Goal: Information Seeking & Learning: Learn about a topic

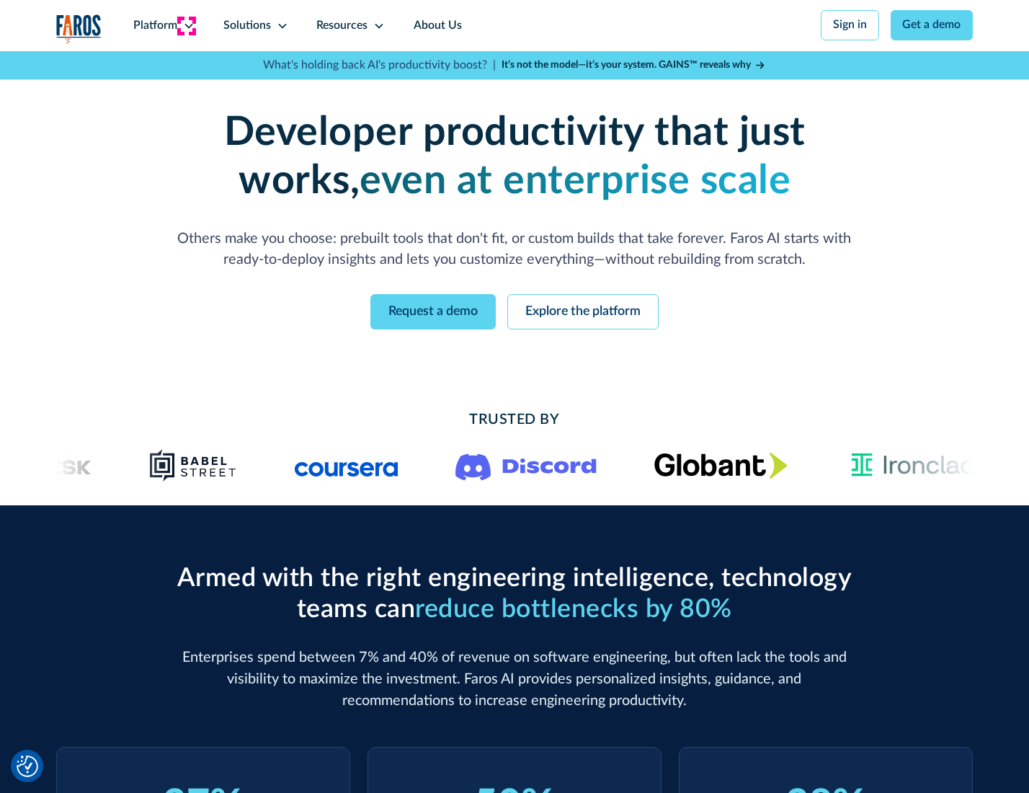
click at [187, 25] on icon at bounding box center [189, 26] width 12 height 12
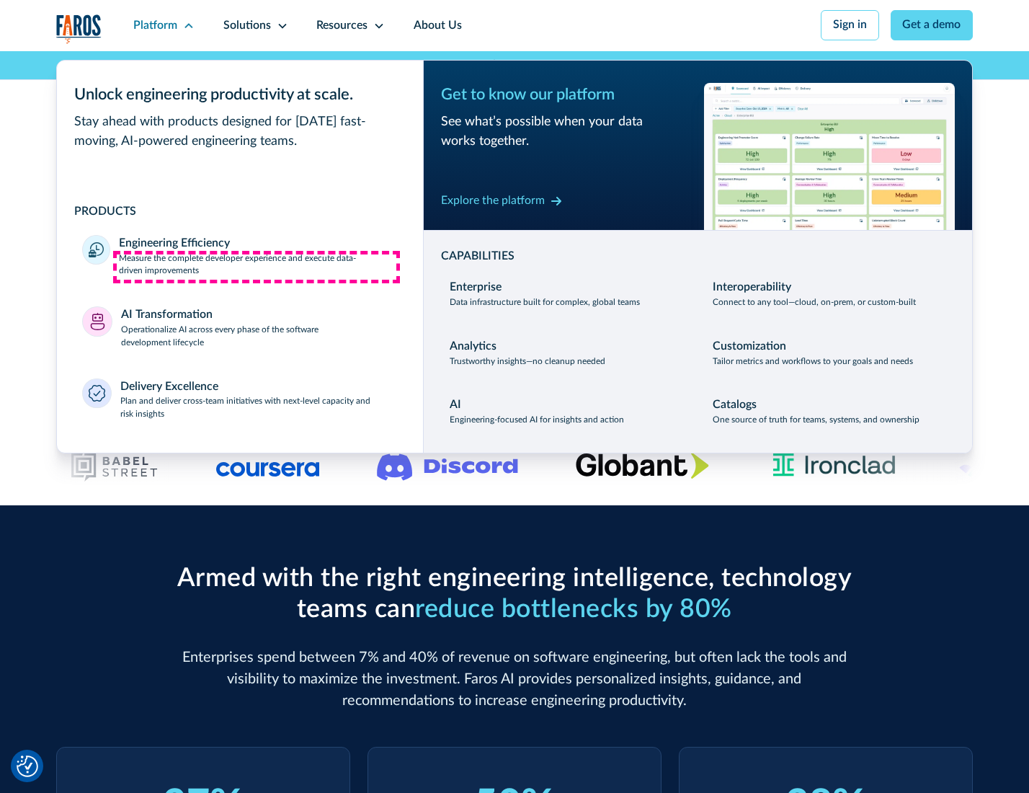
click at [257, 267] on p "Measure the complete developer experience and execute data-driven improvements" at bounding box center [258, 265] width 278 height 26
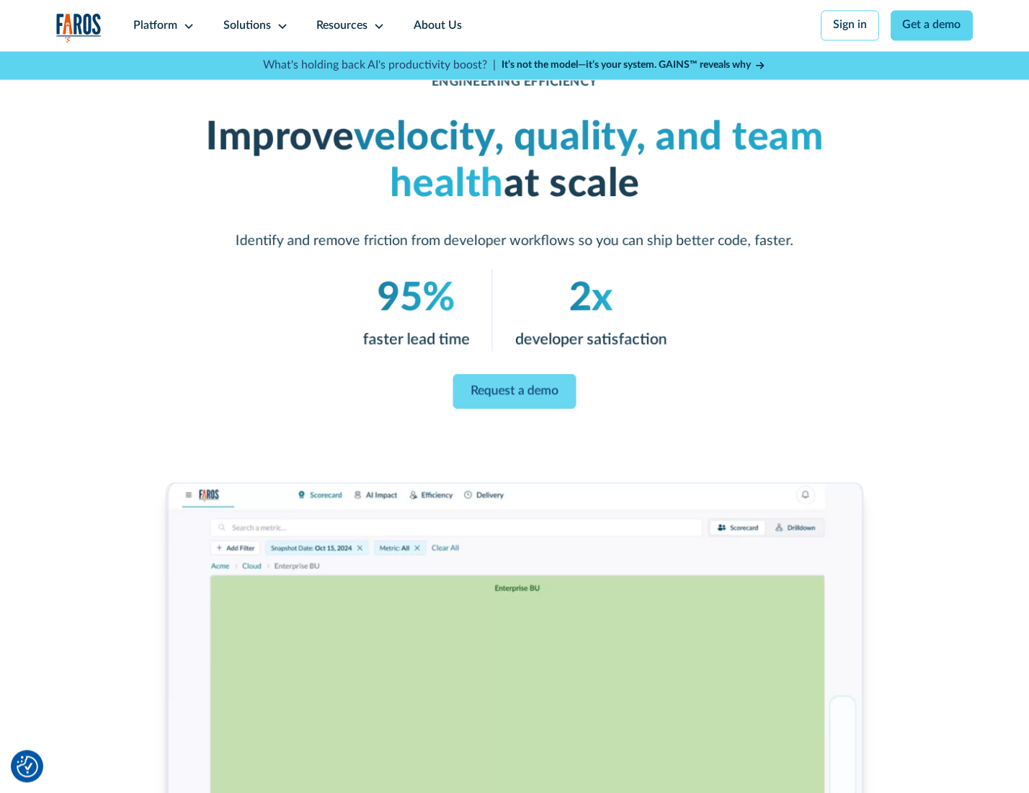
click at [514, 393] on link "Request a demo" at bounding box center [514, 391] width 123 height 35
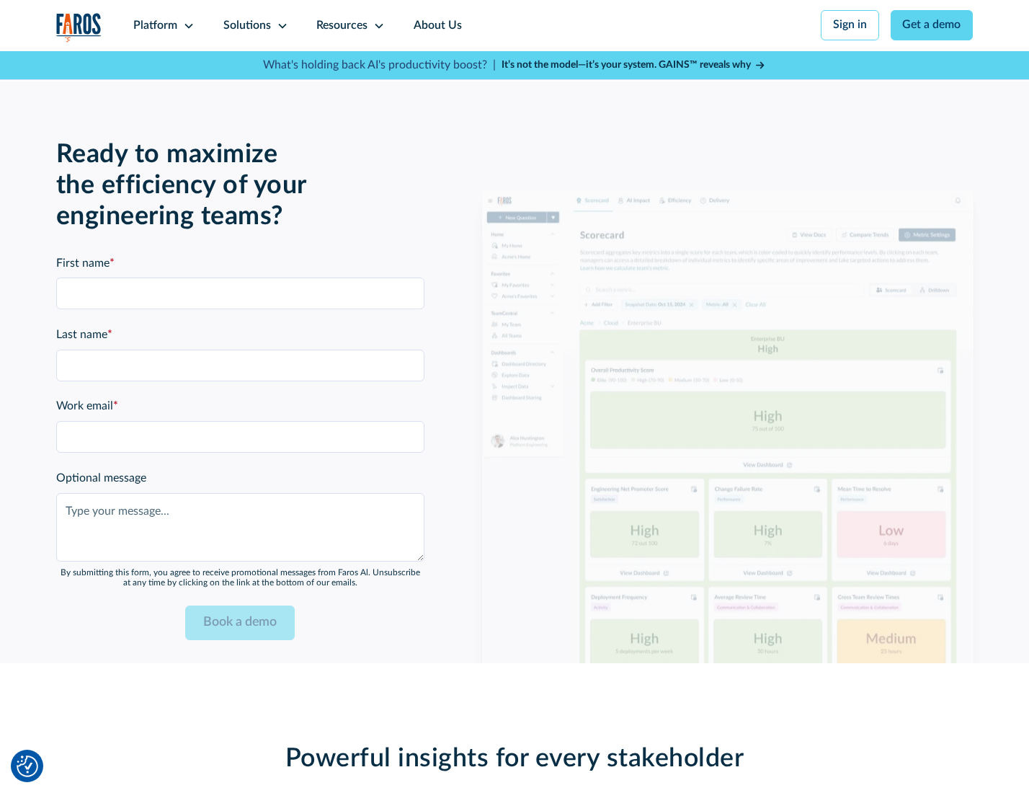
scroll to position [3138, 0]
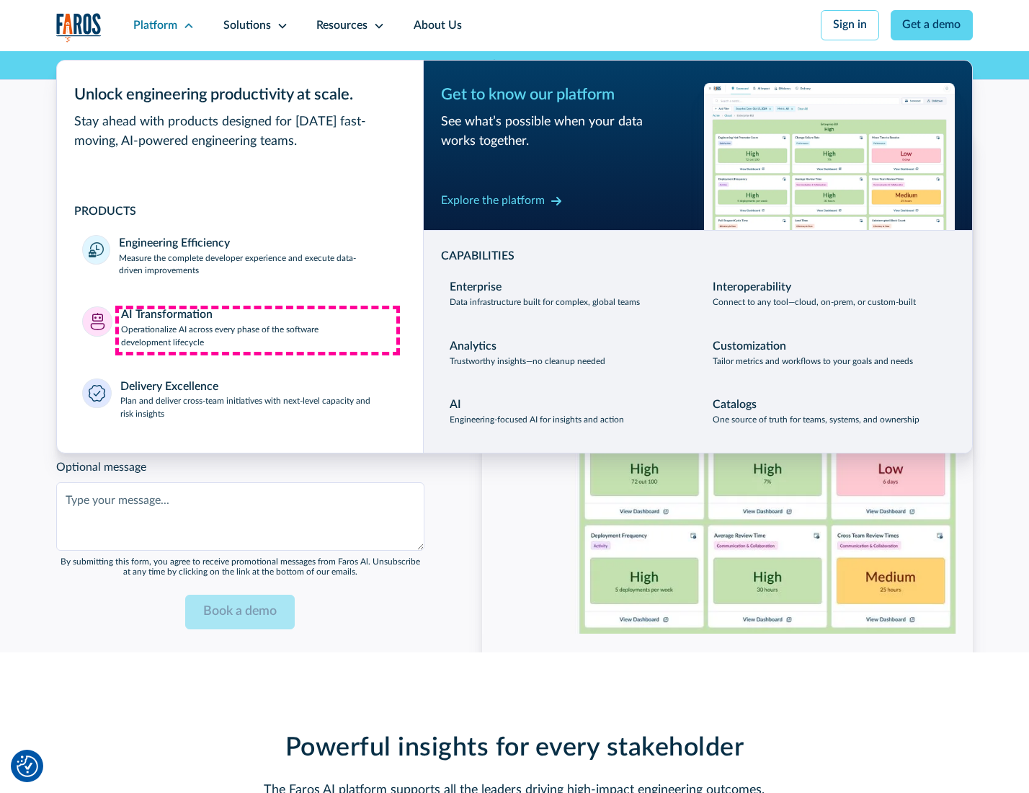
click at [257, 330] on p "Operationalize AI across every phase of the software development lifecycle" at bounding box center [259, 337] width 277 height 26
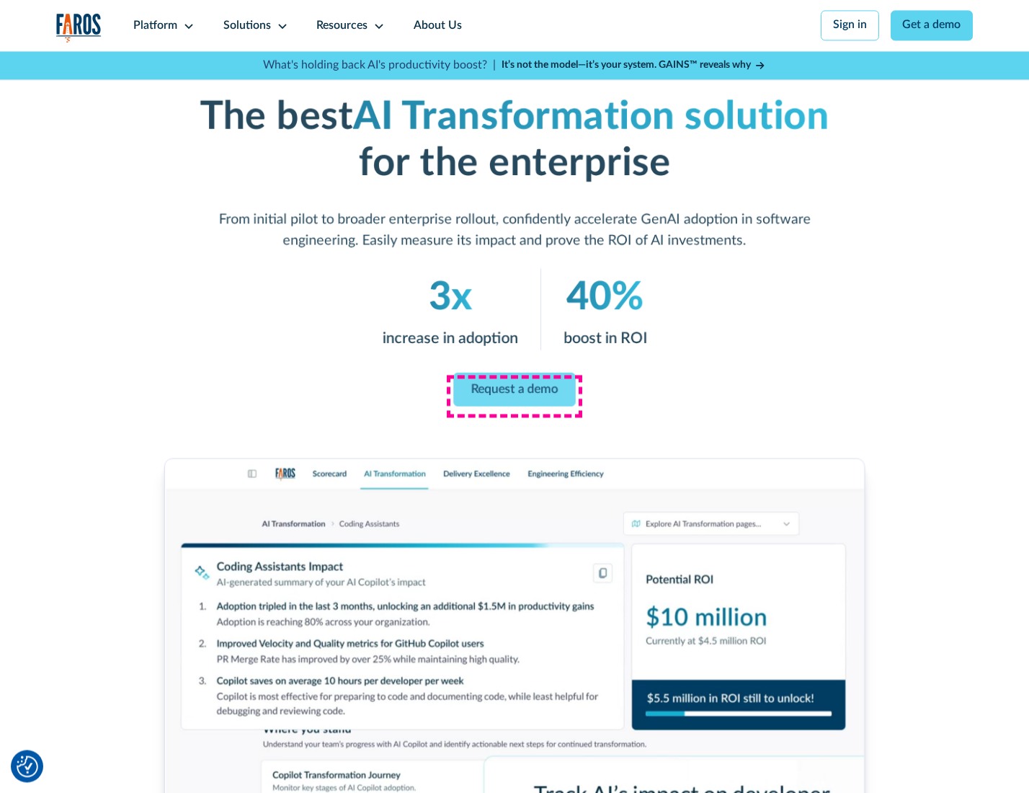
click at [514, 391] on link "Request a demo" at bounding box center [514, 389] width 122 height 34
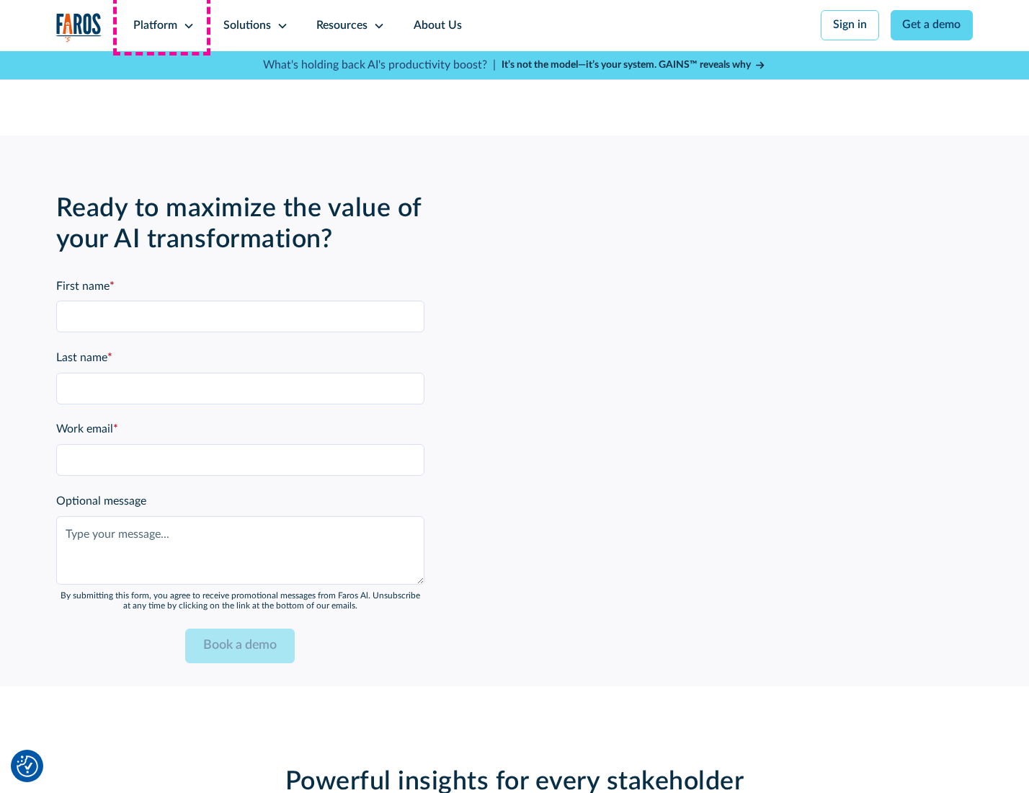
click at [161, 25] on div "Platform" at bounding box center [155, 25] width 44 height 17
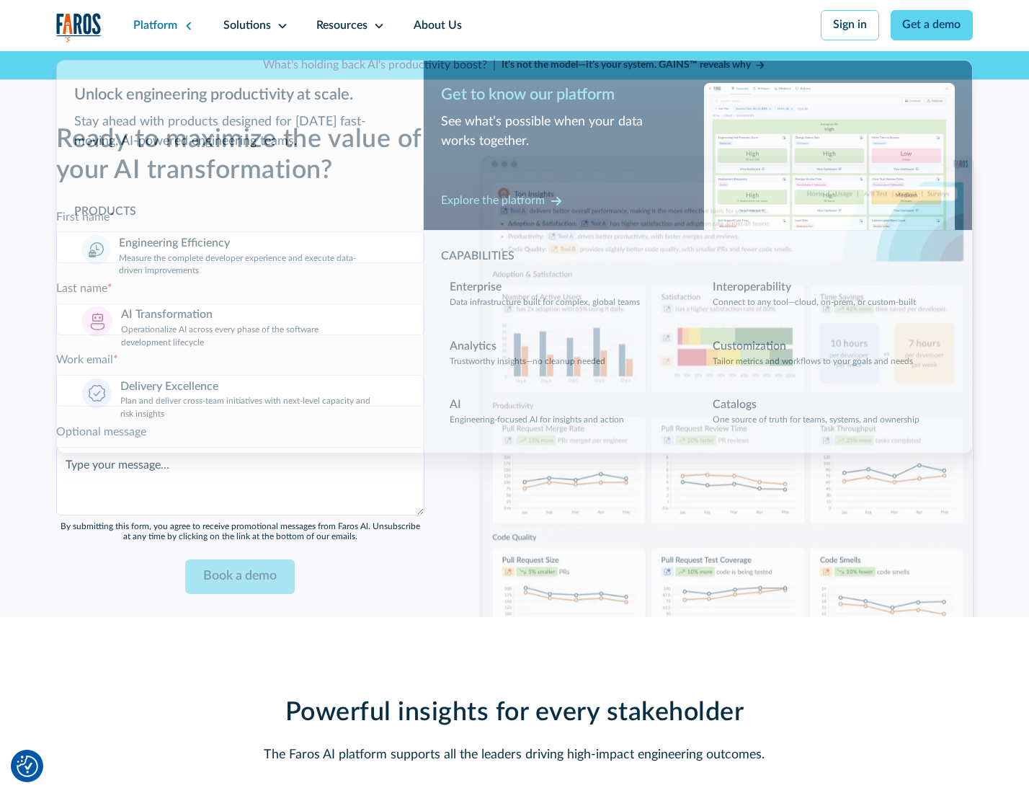
scroll to position [3485, 0]
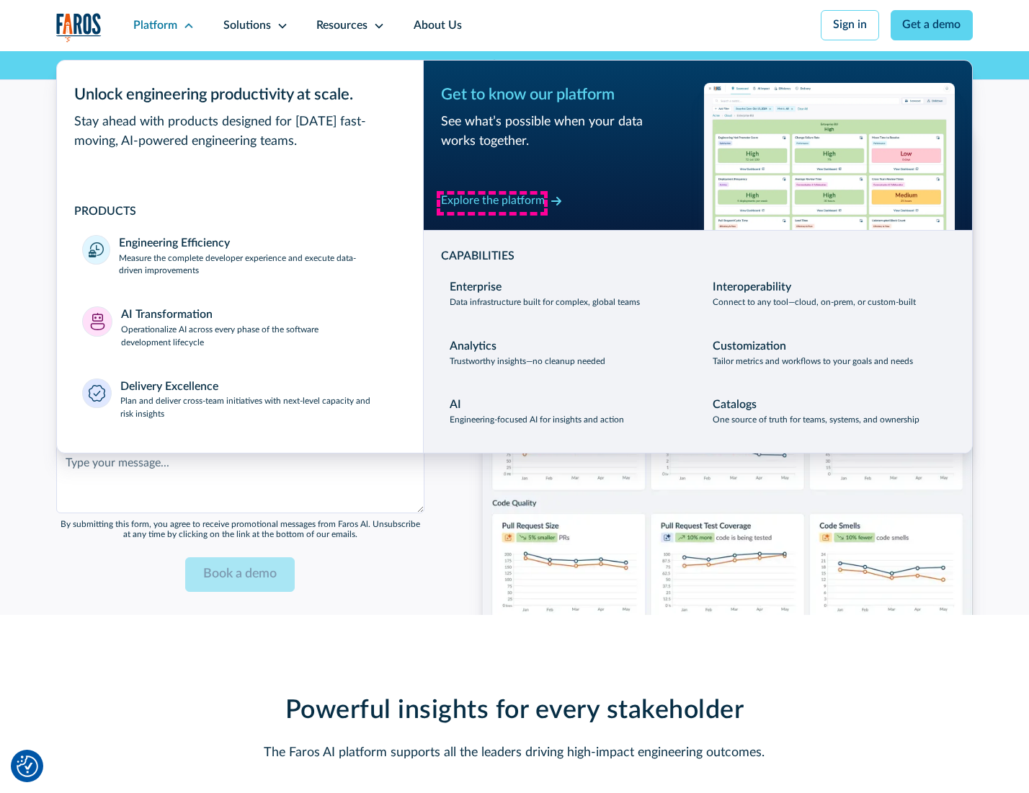
click at [492, 203] on div "Explore the platform" at bounding box center [493, 200] width 104 height 17
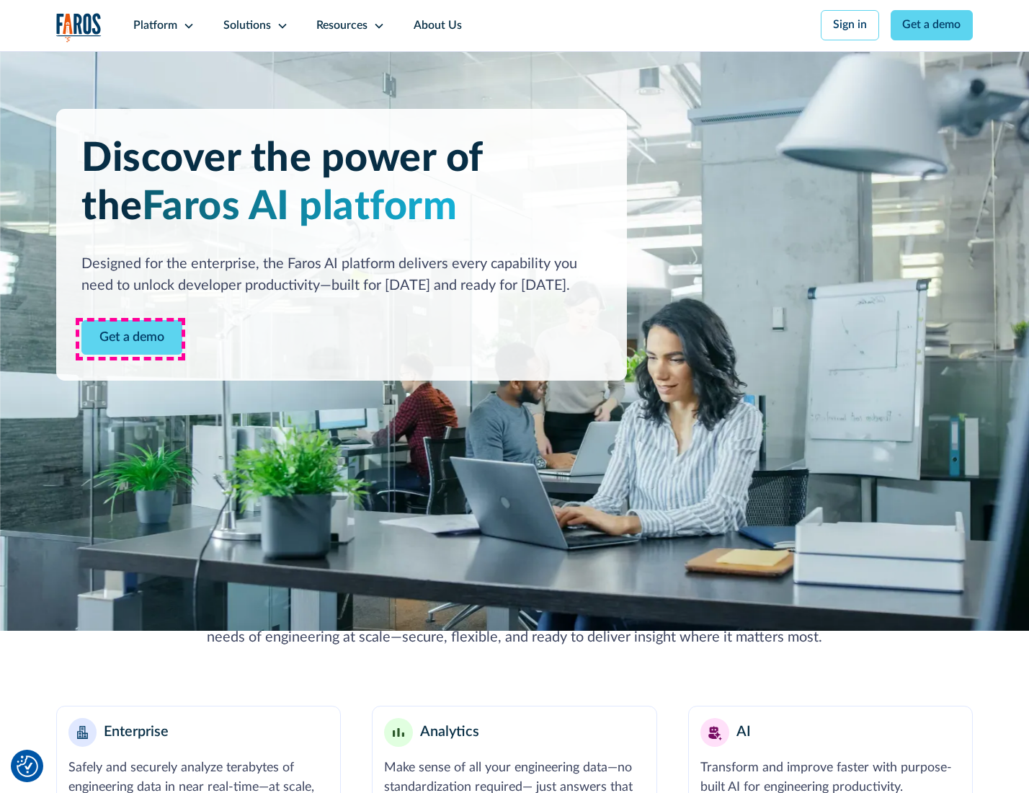
click at [130, 339] on link "Get a demo" at bounding box center [131, 337] width 101 height 35
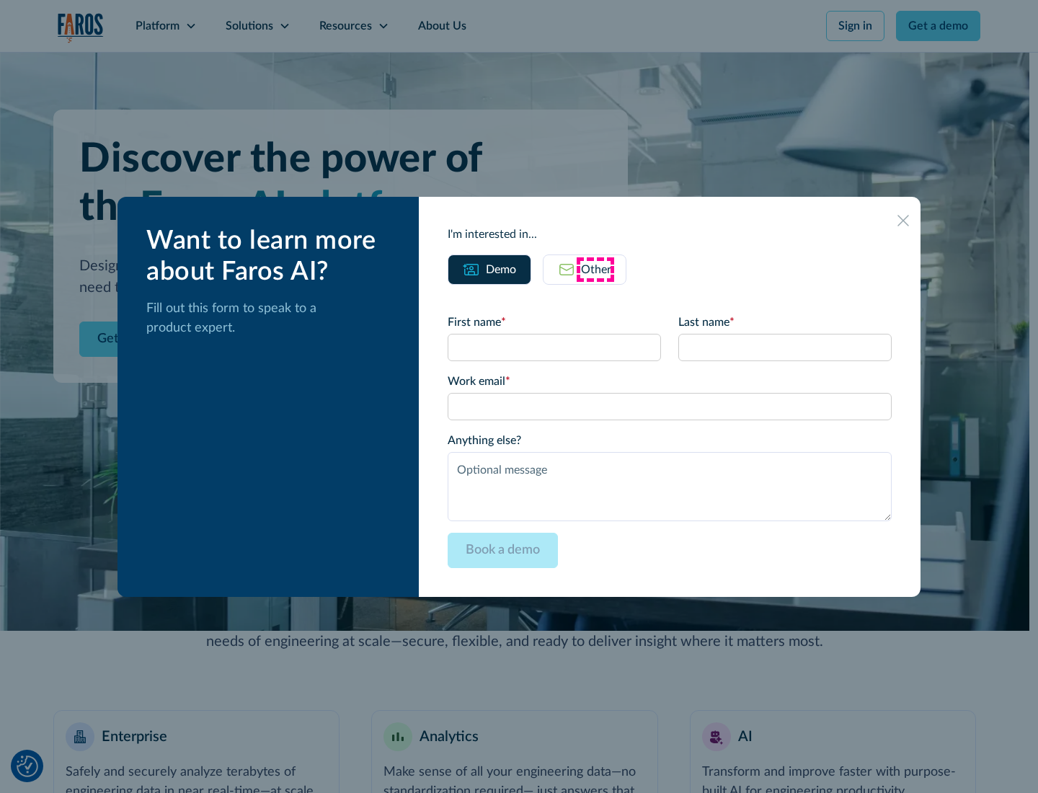
click at [595, 269] on div "Other" at bounding box center [596, 269] width 30 height 17
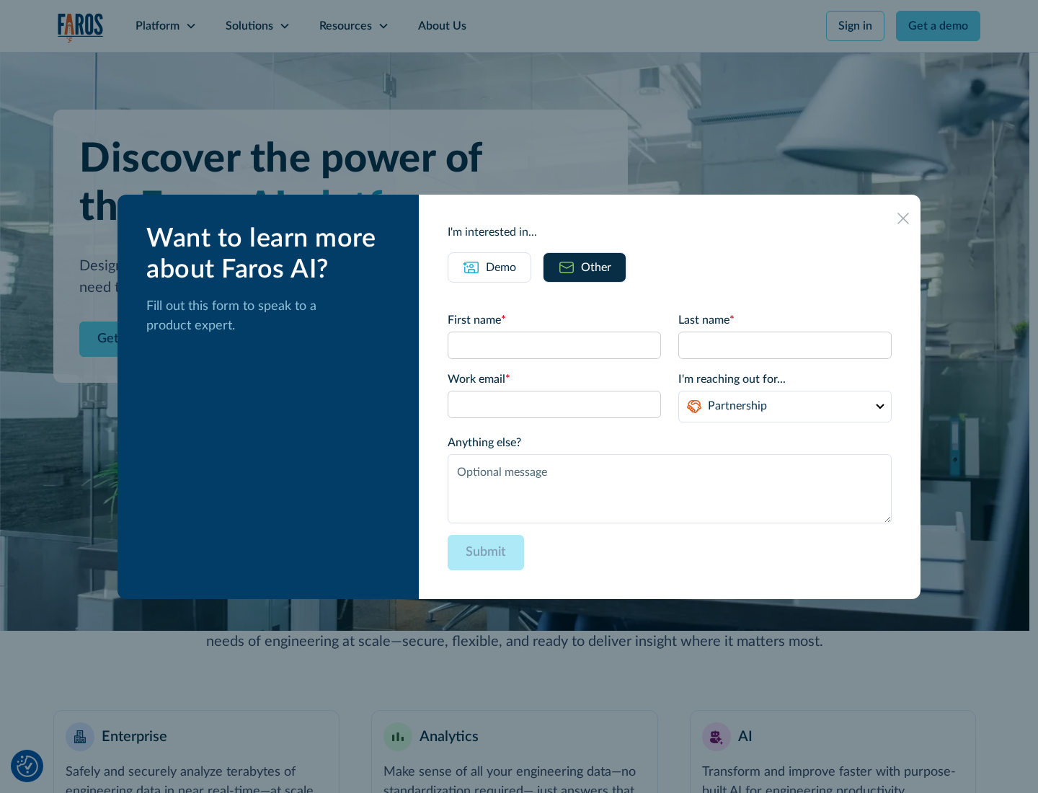
click at [500, 267] on div "Demo" at bounding box center [501, 267] width 30 height 17
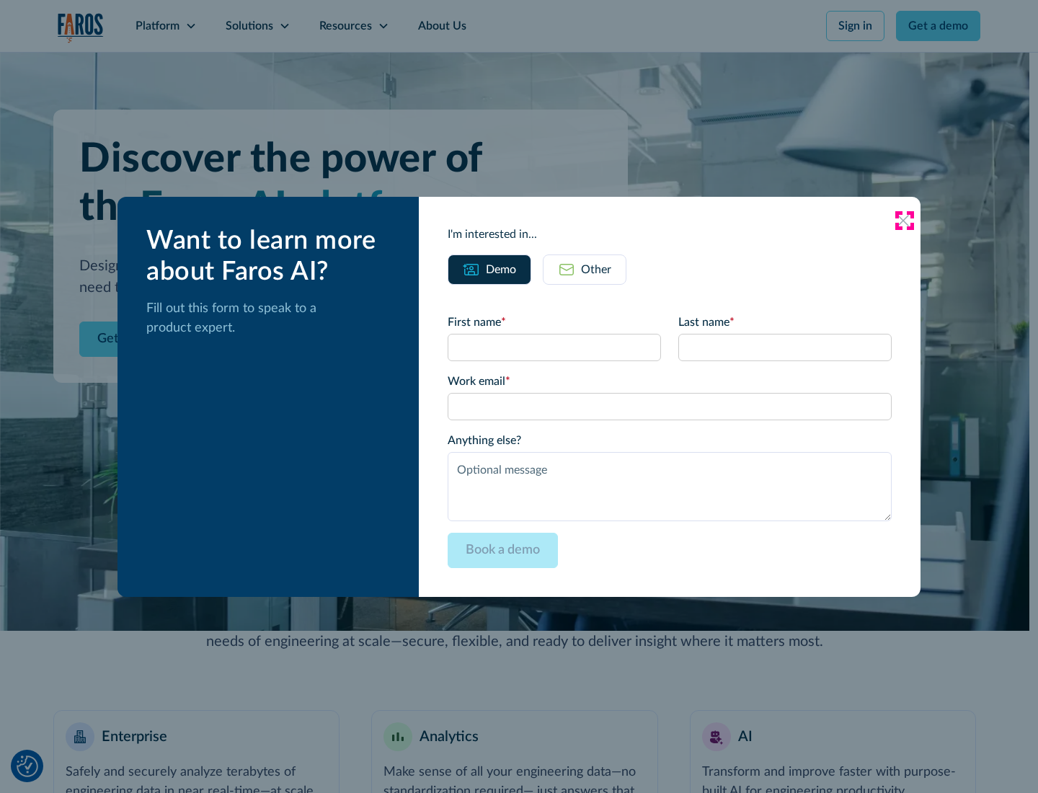
click at [904, 220] on icon at bounding box center [904, 221] width 12 height 12
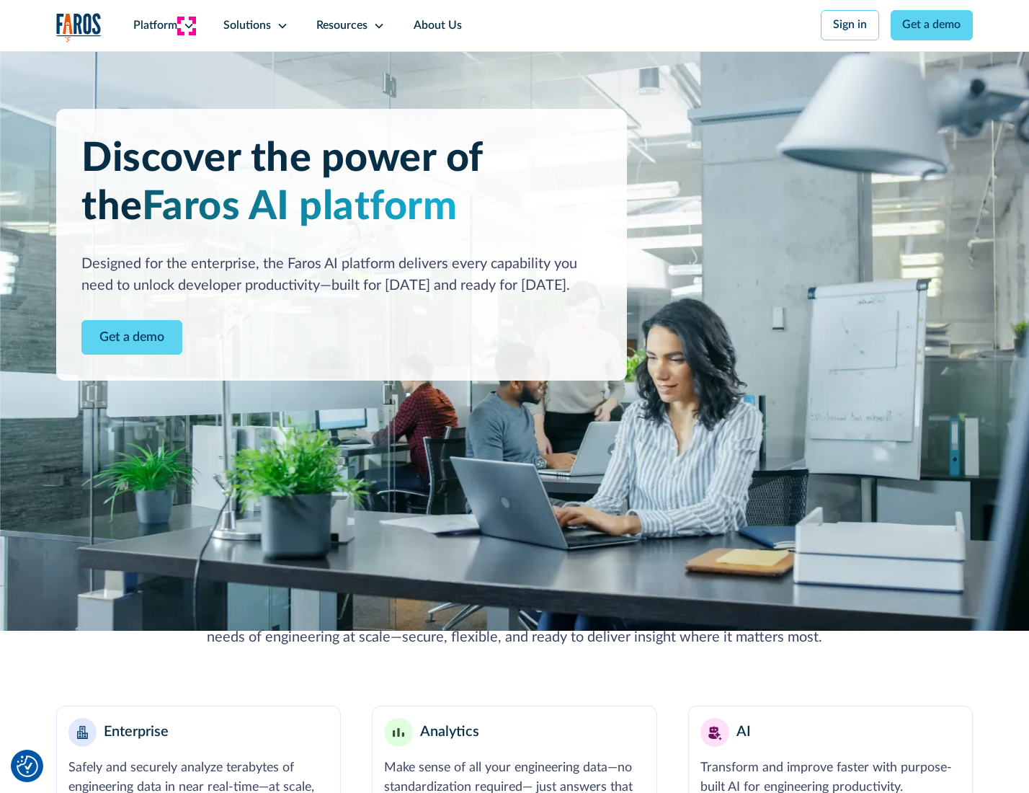
click at [187, 25] on icon at bounding box center [189, 26] width 12 height 12
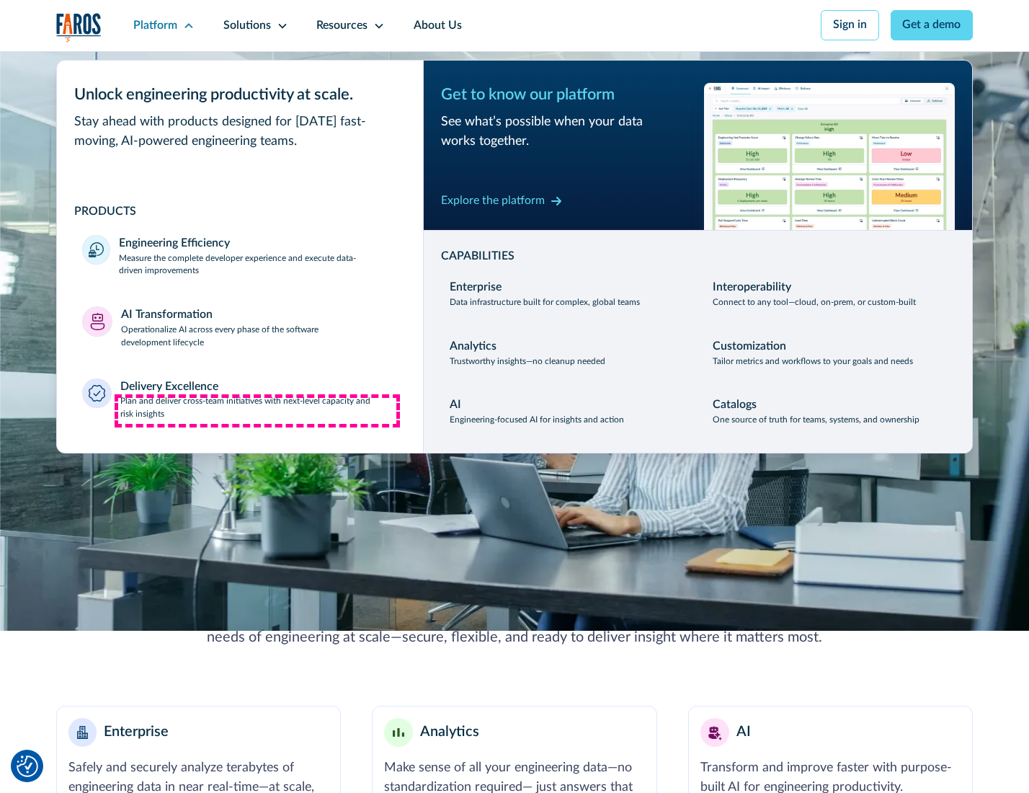
click at [257, 411] on p "Plan and deliver cross-team initiatives with next-level capacity and risk insig…" at bounding box center [259, 408] width 278 height 26
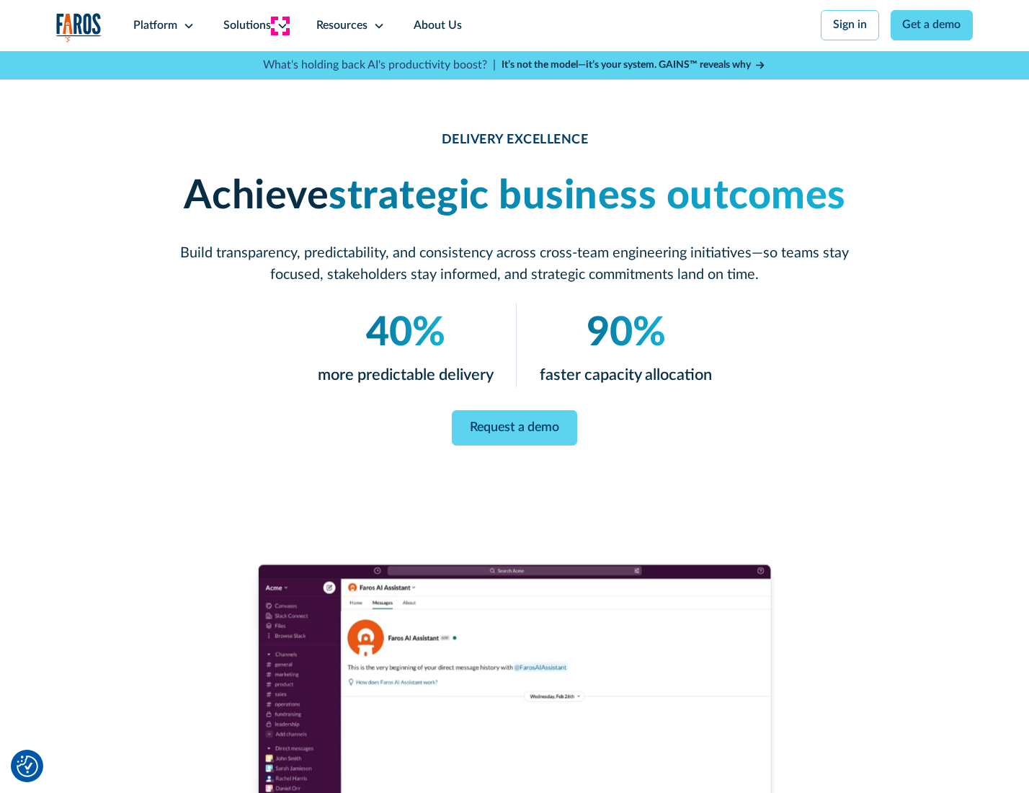
click at [280, 25] on icon at bounding box center [283, 26] width 12 height 12
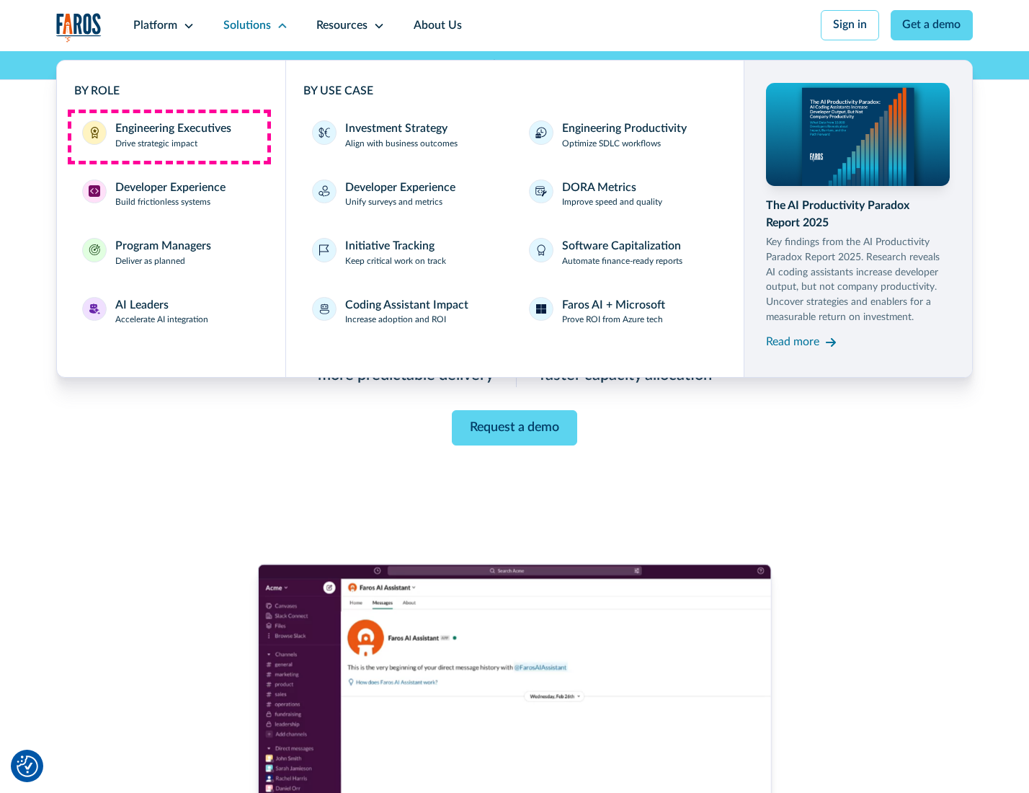
click at [169, 136] on div "Engineering Executives" at bounding box center [173, 128] width 116 height 17
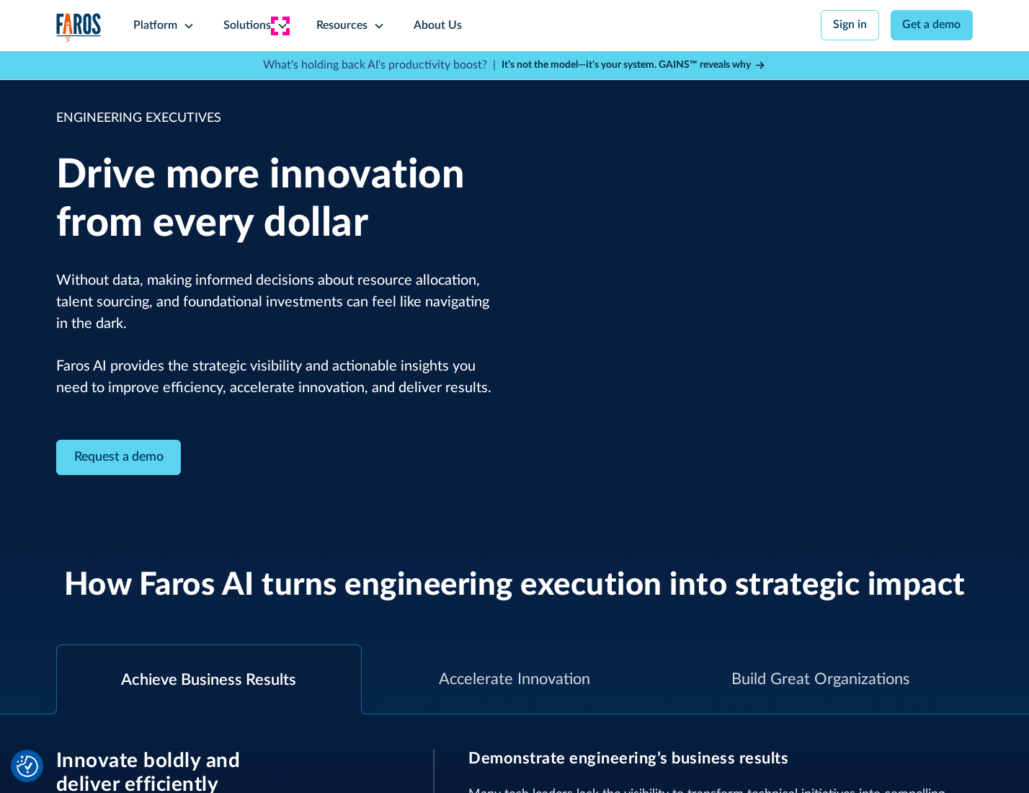
click at [280, 25] on icon at bounding box center [283, 26] width 12 height 12
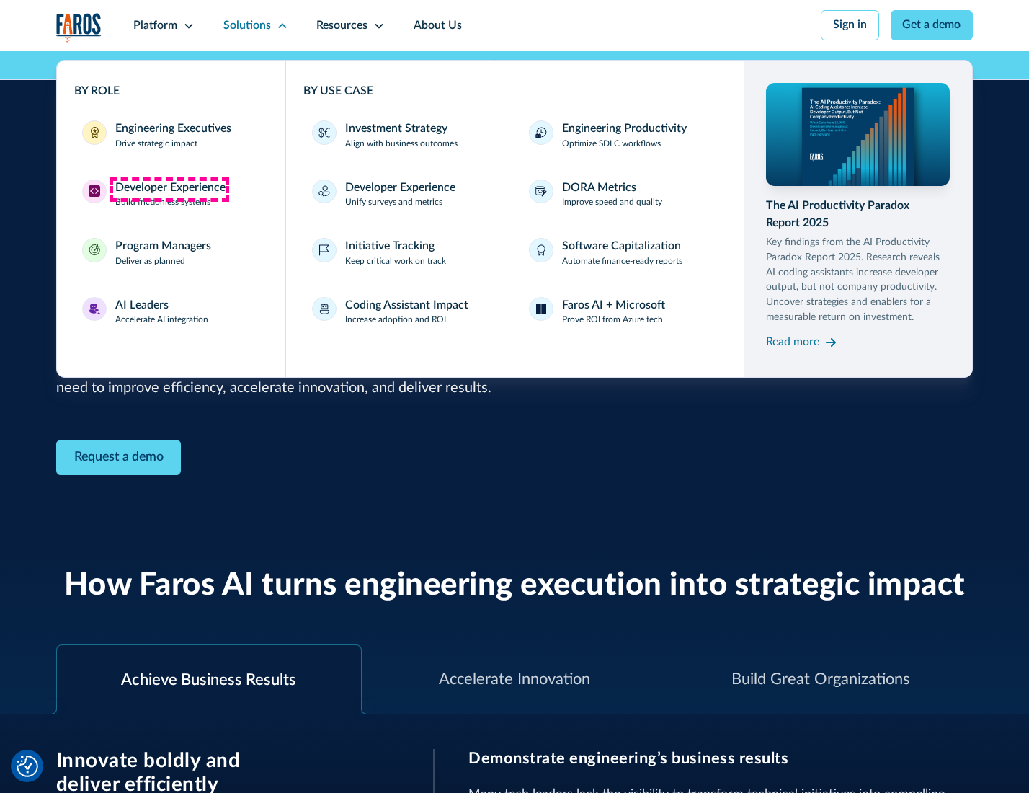
click at [169, 189] on div "Developer Experience" at bounding box center [170, 188] width 110 height 17
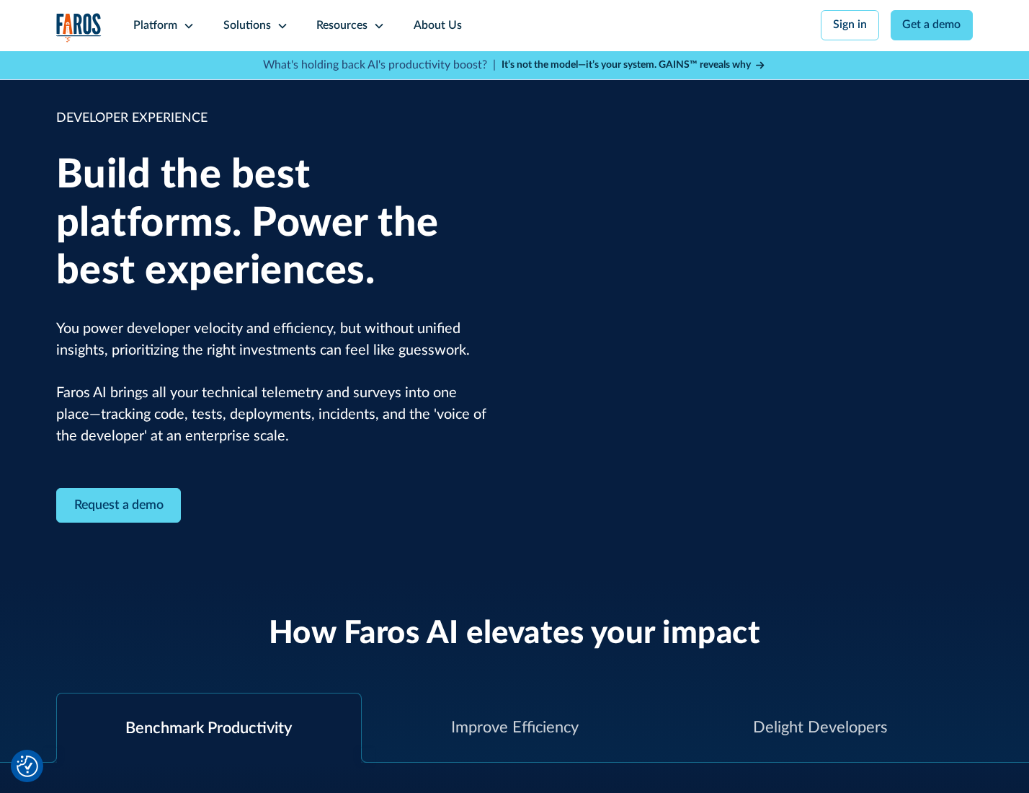
click at [254, 25] on div "Solutions" at bounding box center [247, 25] width 48 height 17
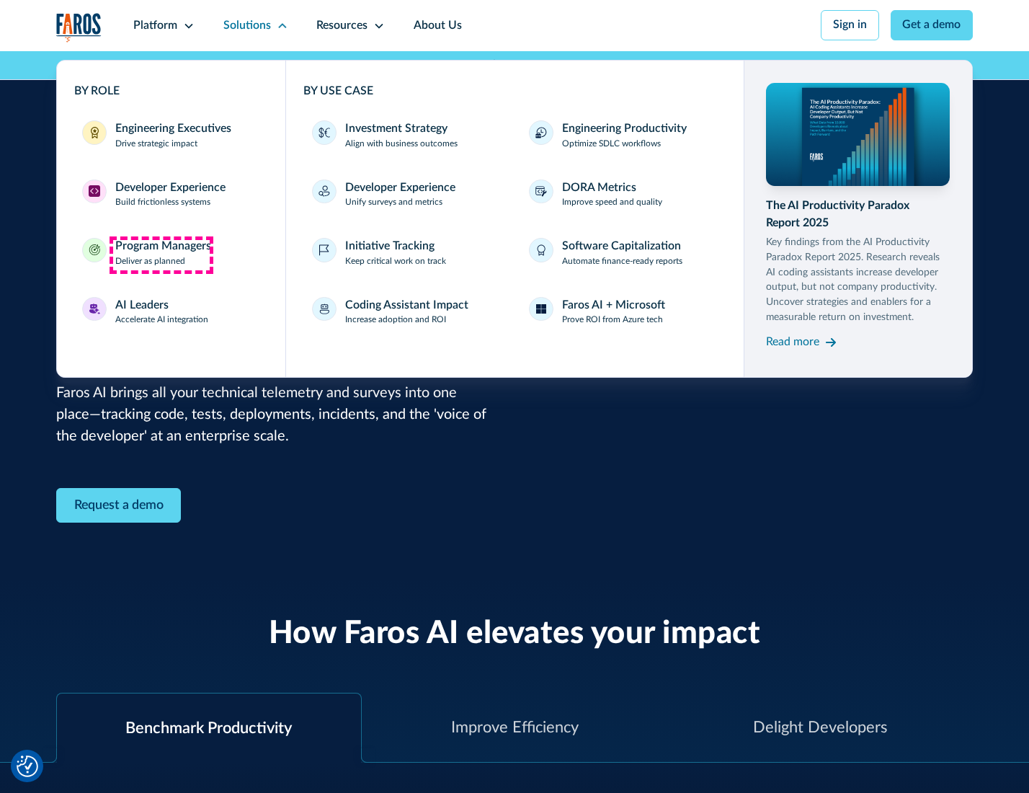
click at [161, 254] on div "Program Managers" at bounding box center [163, 246] width 96 height 17
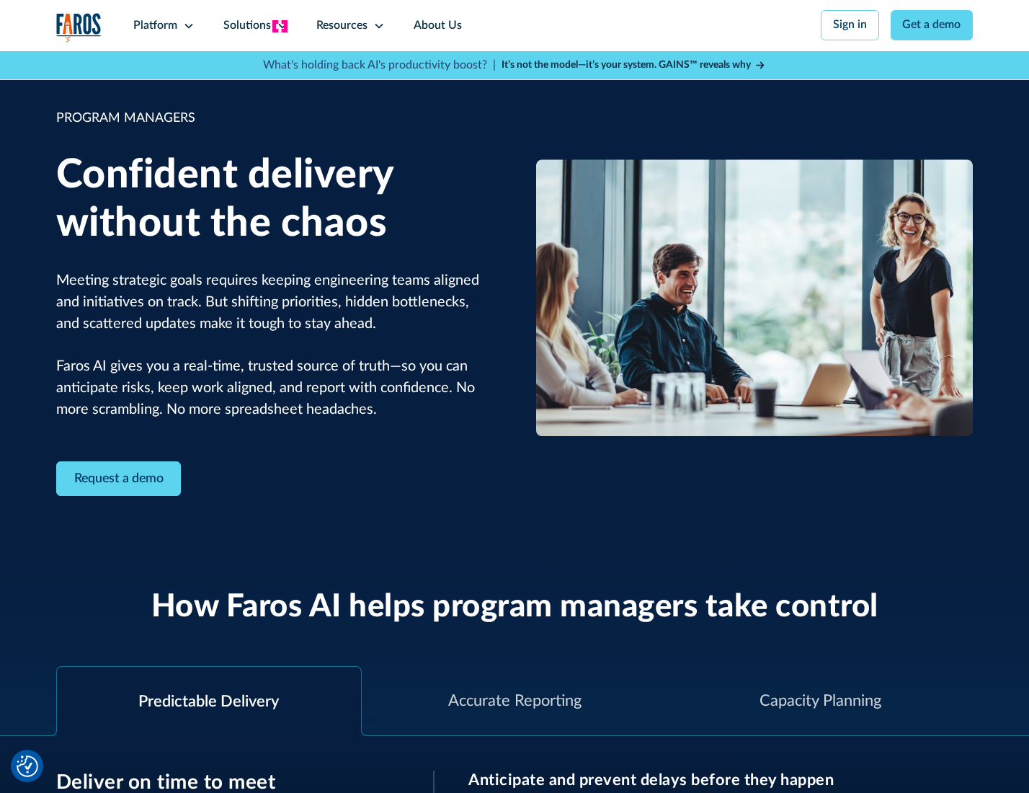
click at [280, 26] on icon at bounding box center [283, 26] width 12 height 12
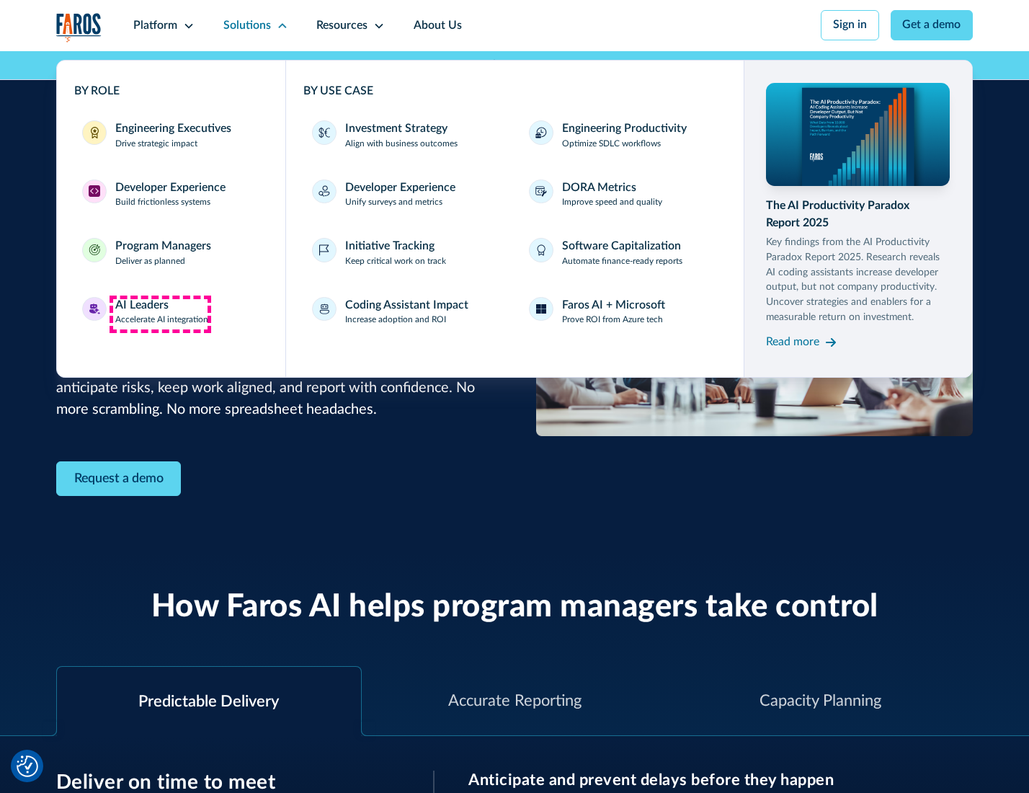
click at [160, 314] on div "AI Leaders" at bounding box center [141, 305] width 53 height 17
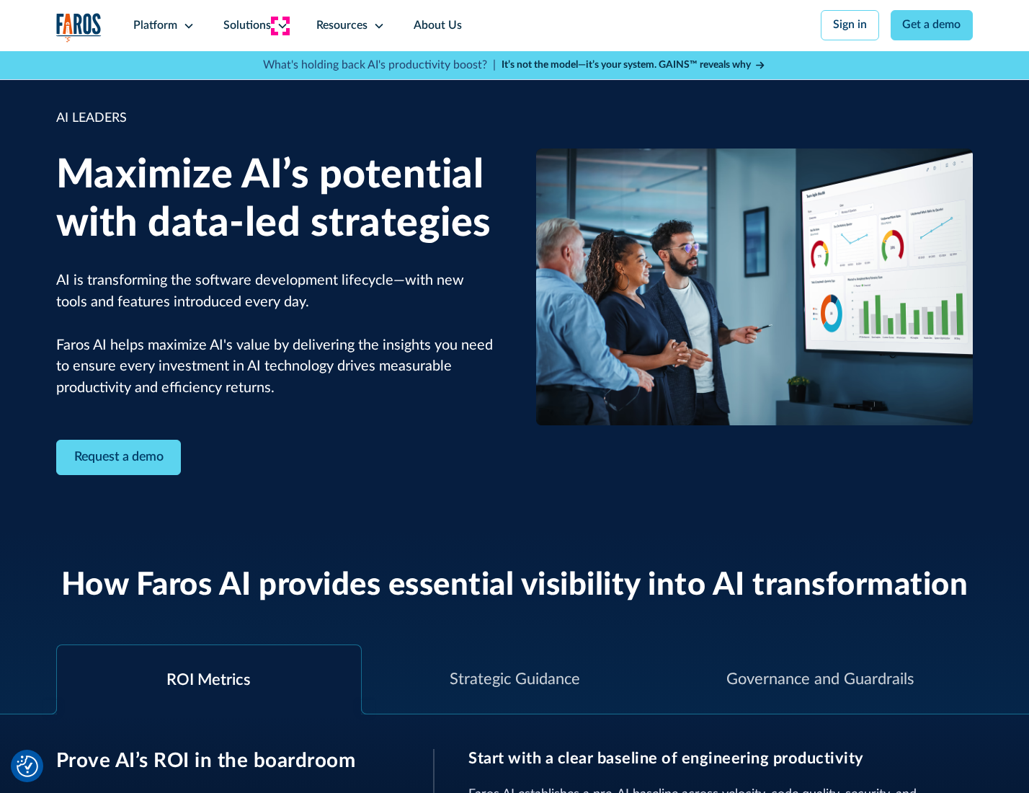
click at [280, 25] on icon at bounding box center [283, 26] width 12 height 12
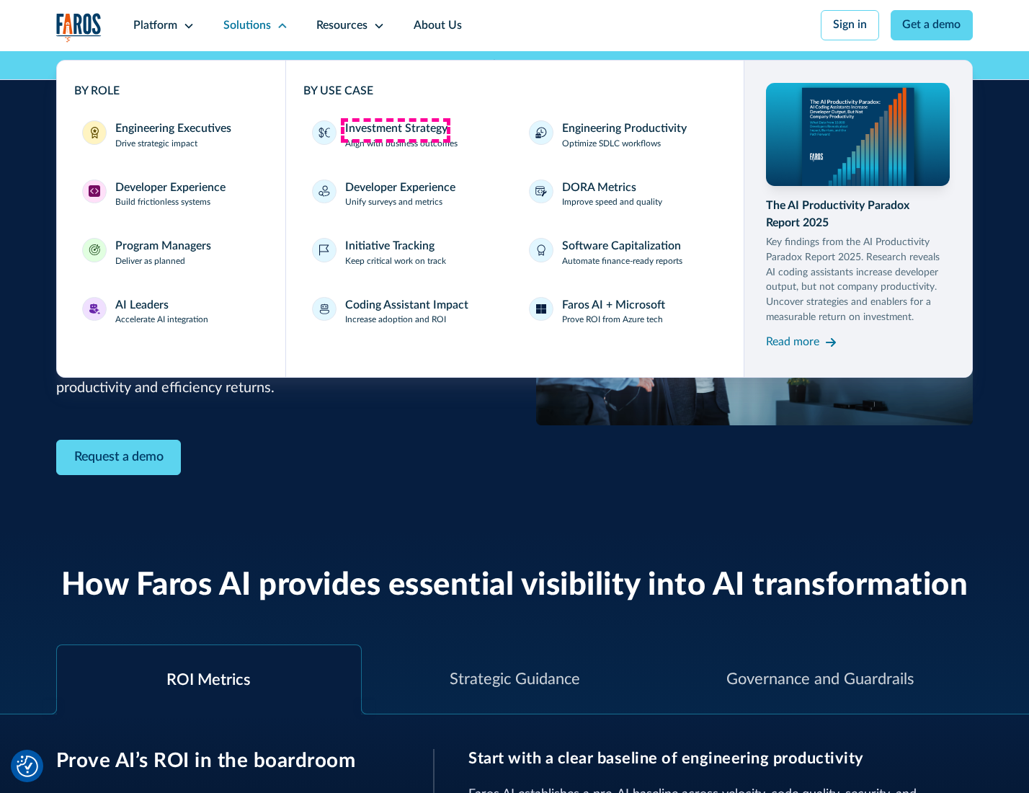
click at [395, 130] on div "Investment Strategy" at bounding box center [396, 128] width 102 height 17
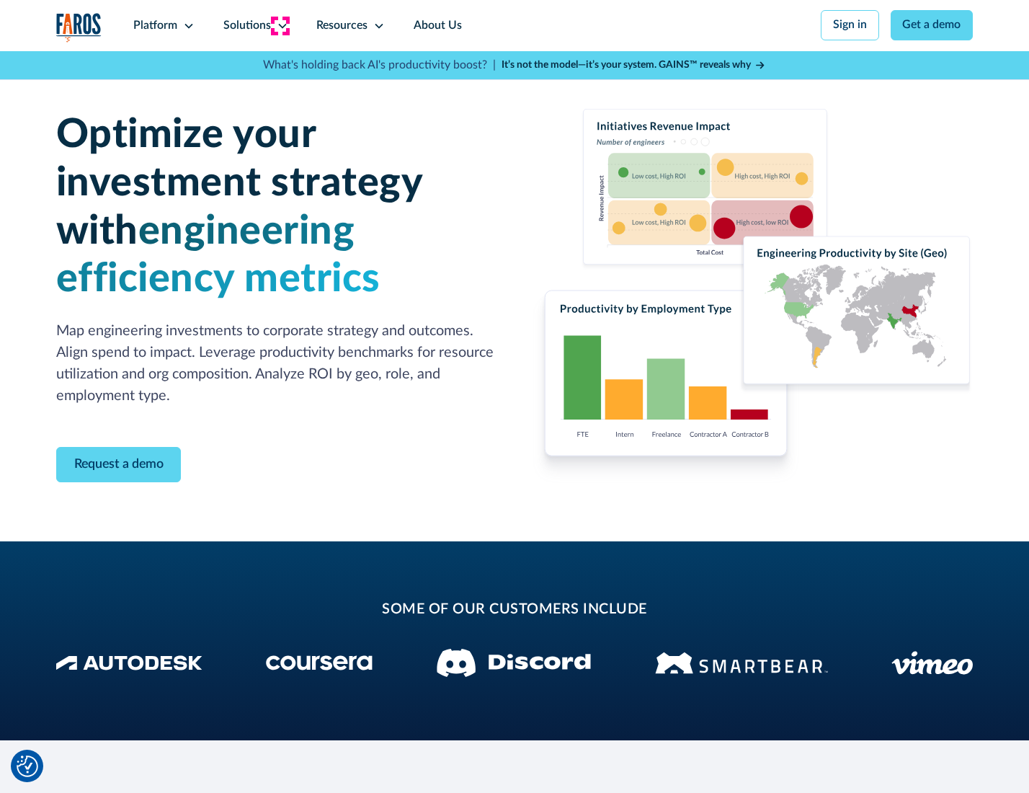
click at [280, 25] on icon at bounding box center [283, 26] width 12 height 12
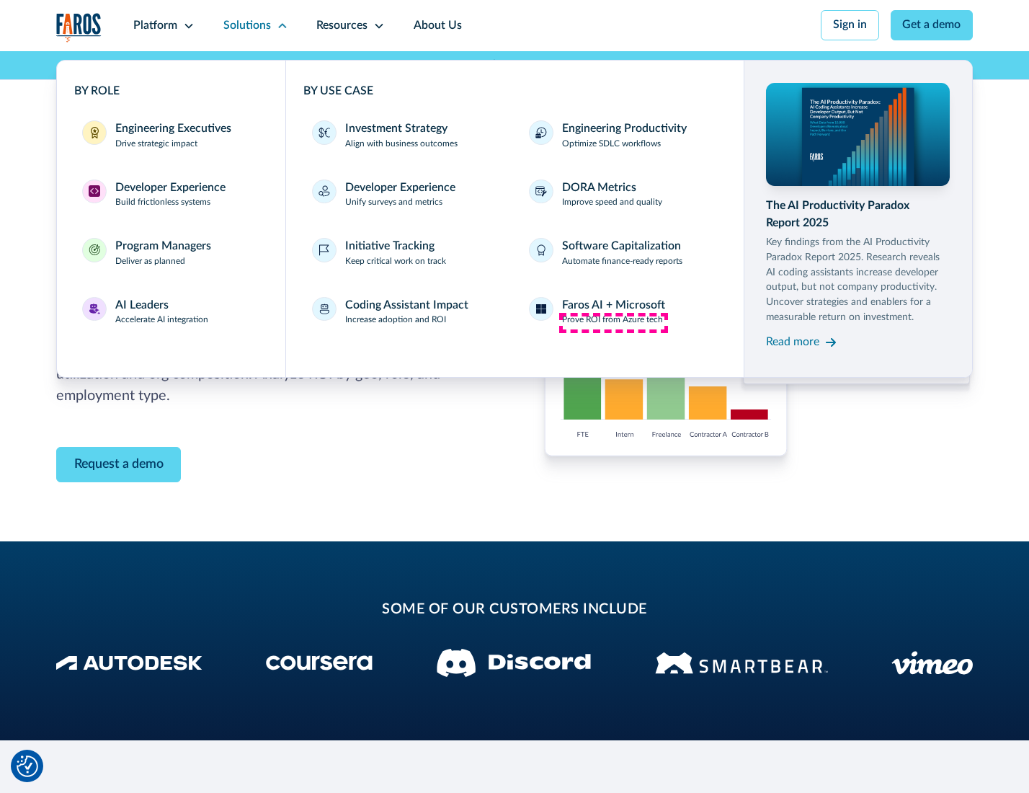
click at [613, 322] on p "Prove ROI from Azure tech" at bounding box center [612, 320] width 101 height 13
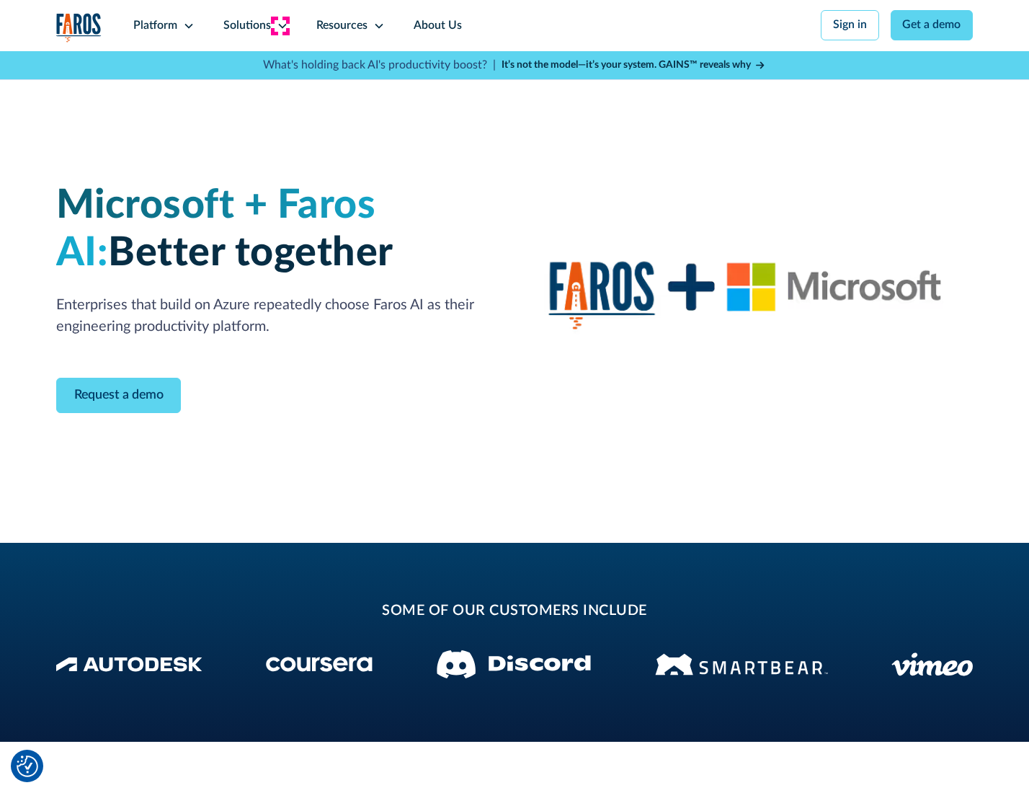
click at [280, 25] on icon at bounding box center [283, 26] width 12 height 12
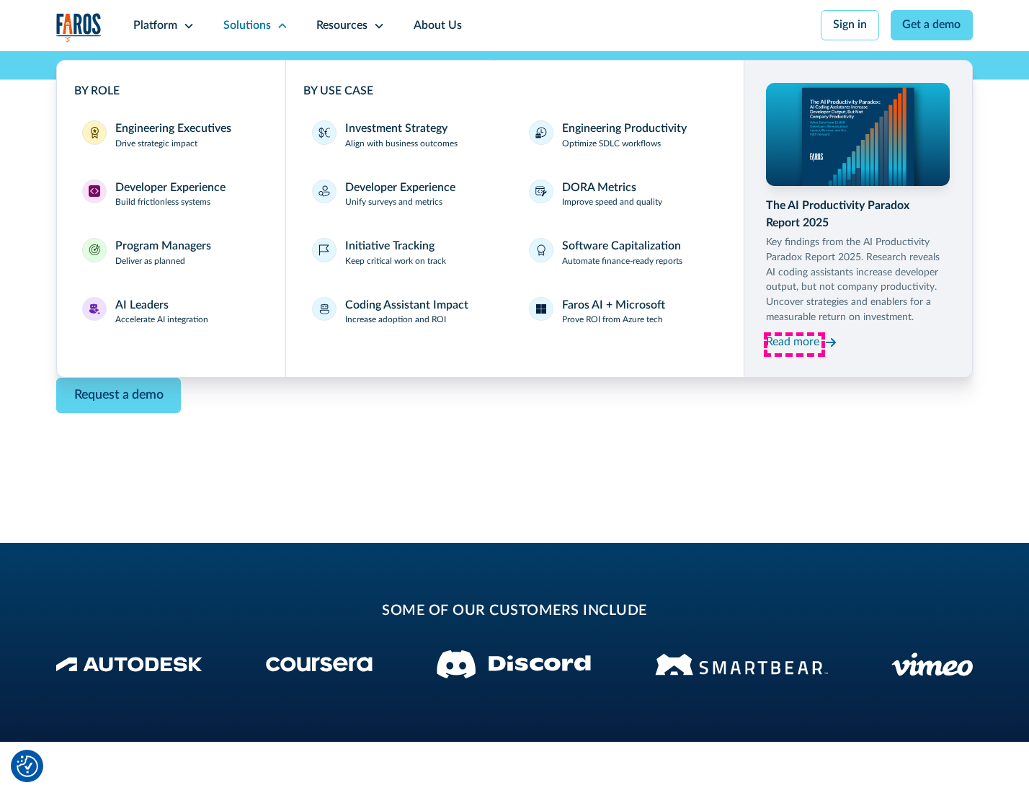
click at [794, 345] on div "Read more" at bounding box center [792, 342] width 53 height 17
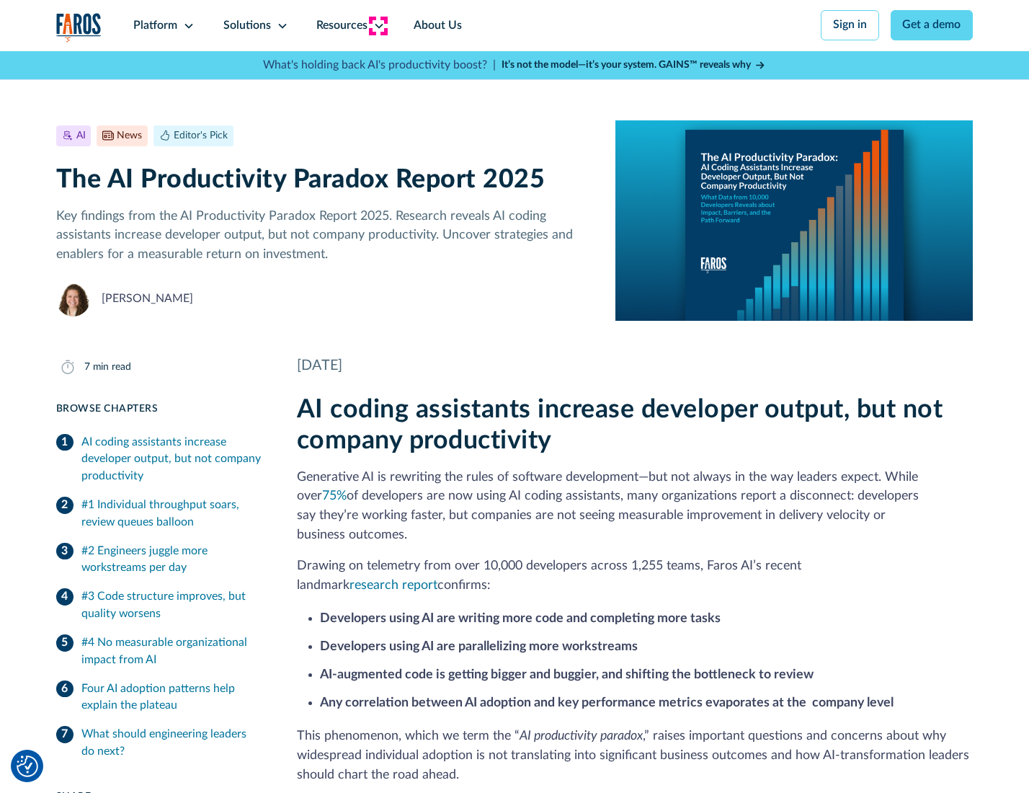
click at [378, 25] on icon at bounding box center [379, 26] width 12 height 12
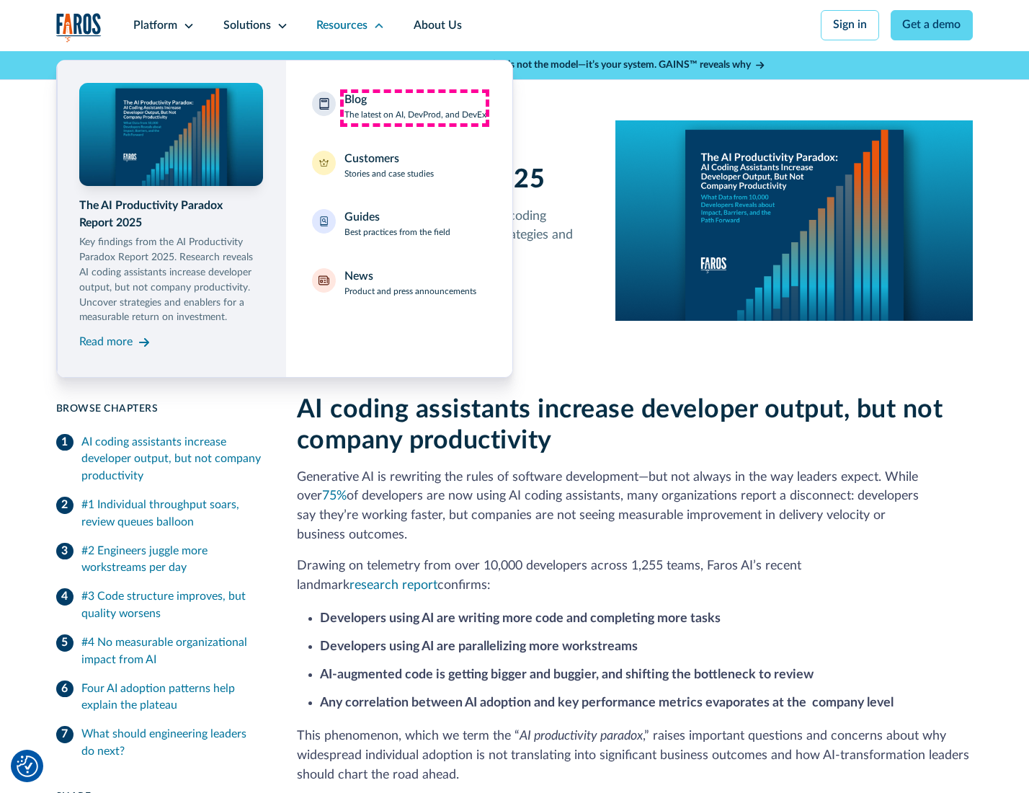
click at [415, 107] on div "Blog The latest on AI, DevProd, and DevEx" at bounding box center [416, 107] width 142 height 30
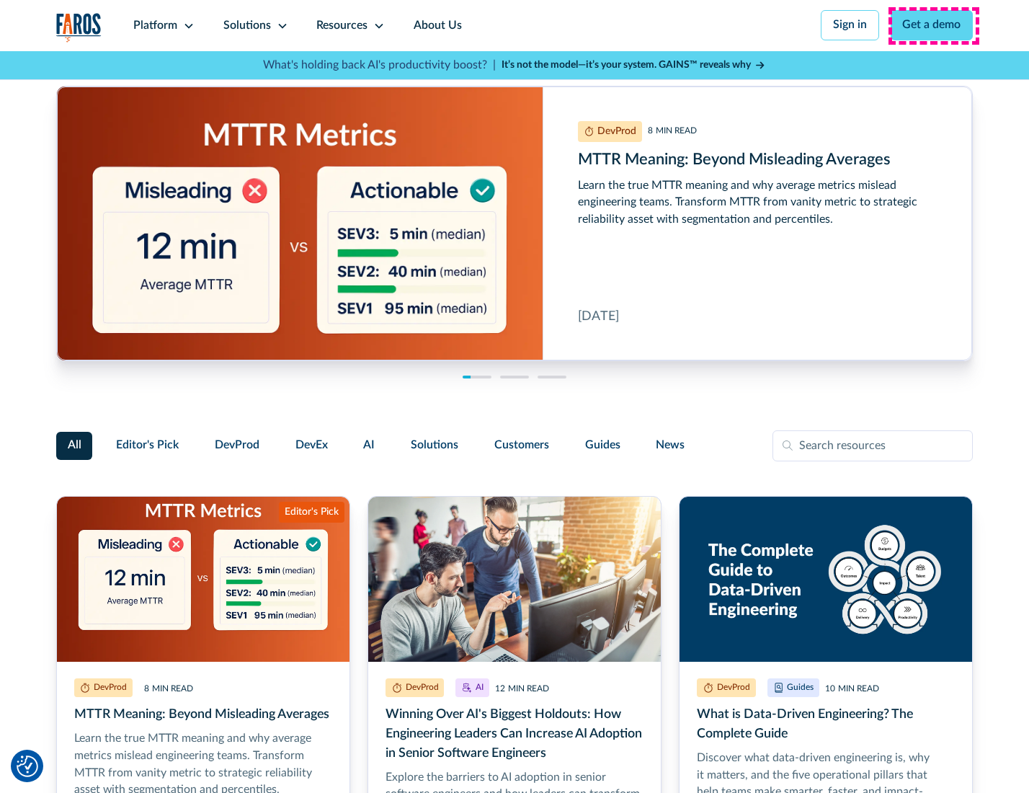
click at [934, 25] on link "Get a demo" at bounding box center [932, 25] width 83 height 30
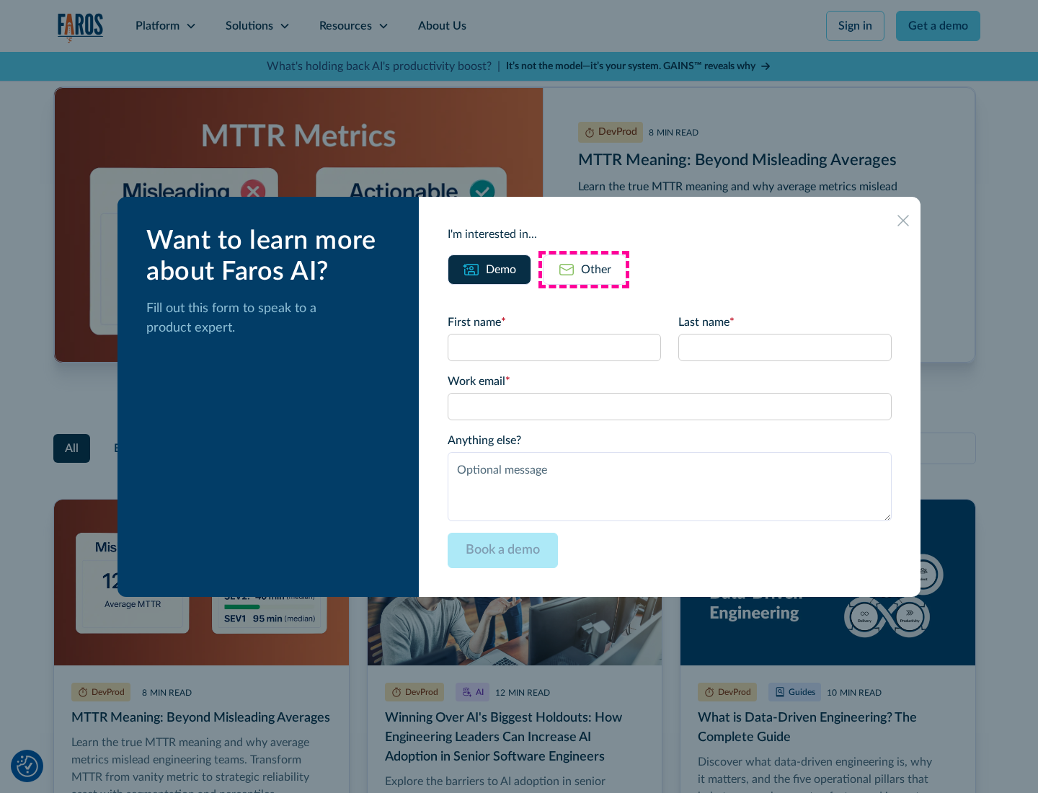
click at [584, 269] on div "Other" at bounding box center [596, 269] width 30 height 17
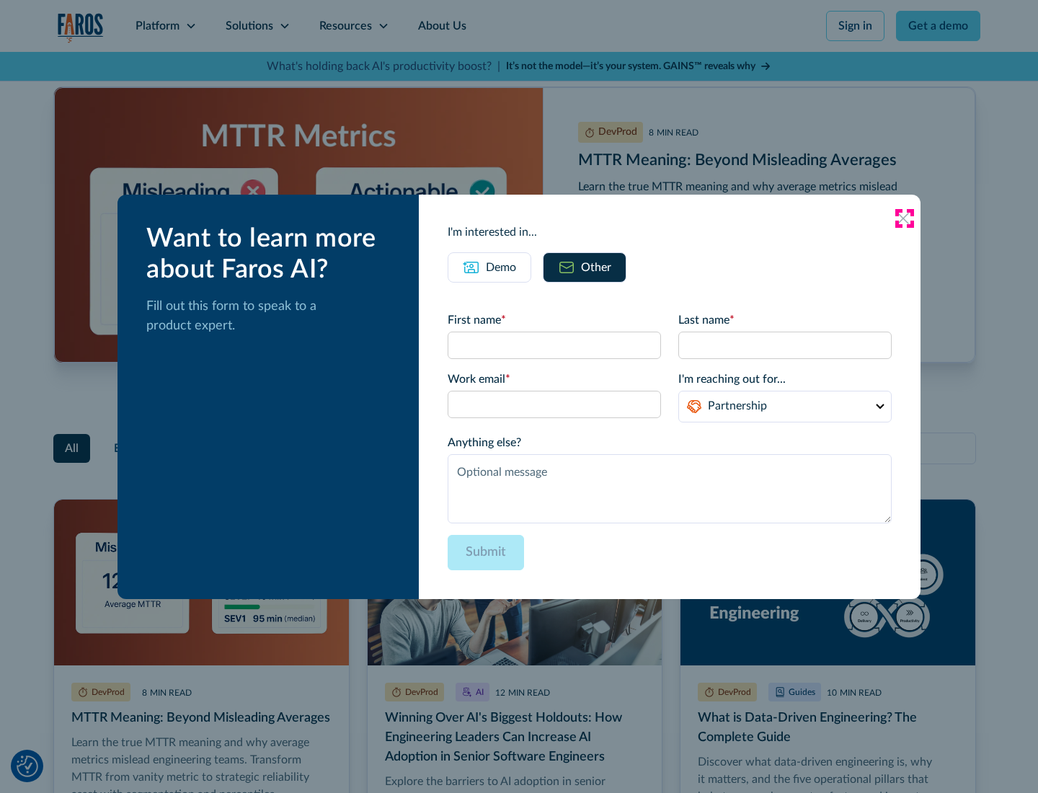
click at [904, 218] on icon at bounding box center [904, 219] width 12 height 12
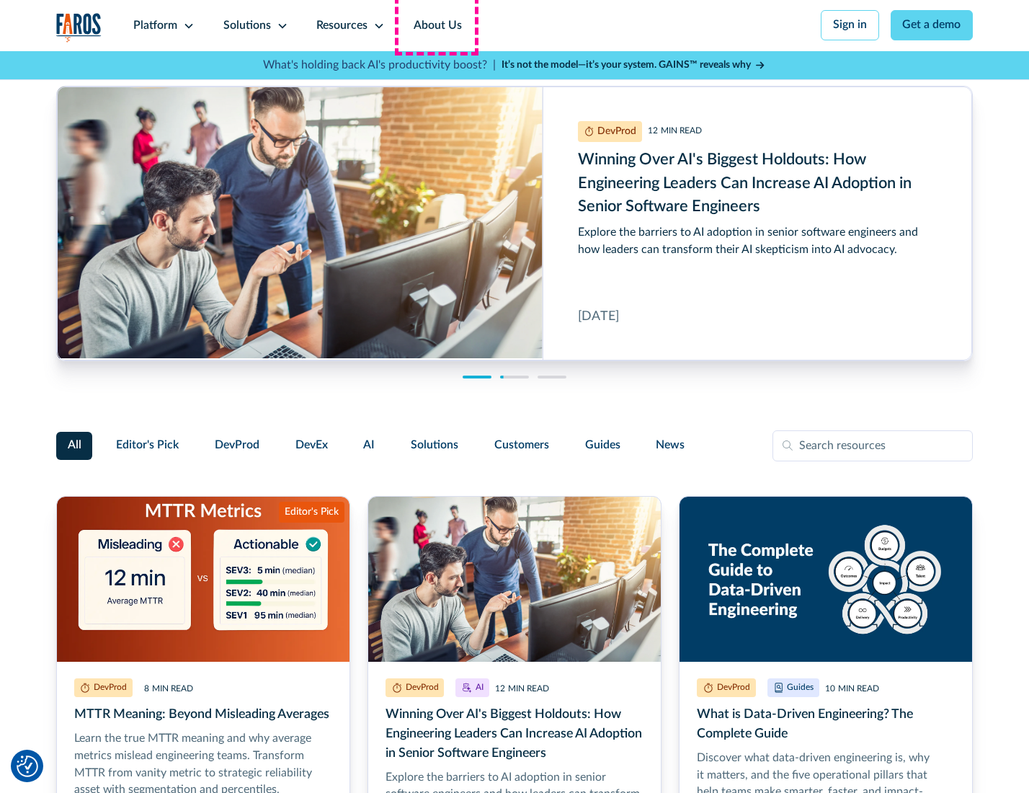
click at [436, 25] on link "About Us" at bounding box center [437, 25] width 77 height 51
